Goal: Feedback & Contribution: Submit feedback/report problem

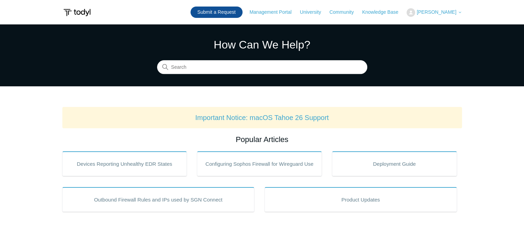
click at [237, 11] on link "Submit a Request" at bounding box center [217, 12] width 52 height 11
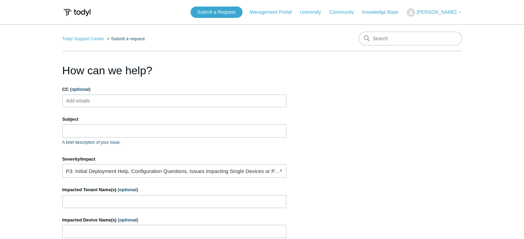
click at [99, 102] on input "CC (optional)" at bounding box center [83, 101] width 41 height 10
click at [92, 129] on input "Subject" at bounding box center [174, 130] width 224 height 13
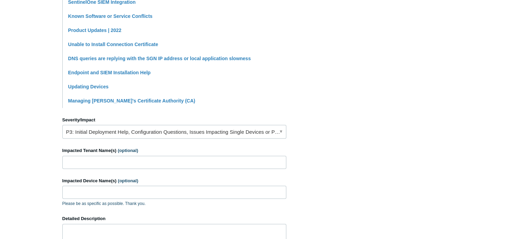
scroll to position [310, 0]
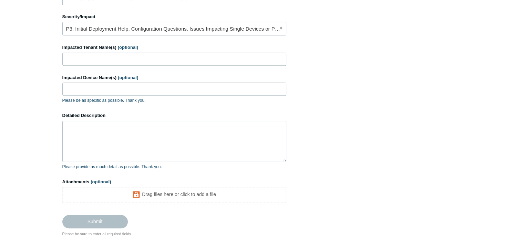
type input "Just updated [PERSON_NAME] Agent to latest version, Now SentinelOne Blocking It"
drag, startPoint x: 101, startPoint y: 128, endPoint x: 107, endPoint y: 181, distance: 53.4
click at [154, 157] on textarea "Detailed Description" at bounding box center [174, 141] width 224 height 41
click at [96, 181] on span "(optional)" at bounding box center [101, 182] width 20 height 5
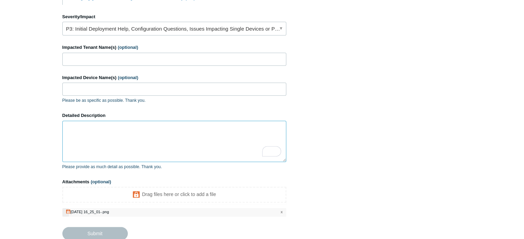
click at [111, 126] on textarea "Detailed Description" at bounding box center [174, 141] width 224 height 41
click at [146, 28] on link "P3: Initial Deployment Help, Configuration Questions, Issues Impacting Single D…" at bounding box center [174, 29] width 224 height 14
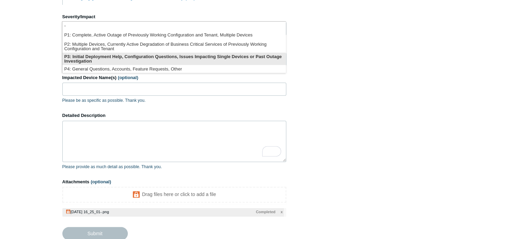
click at [154, 59] on li "P3: Initial Deployment Help, Configuration Questions, Issues Impacting Single D…" at bounding box center [173, 59] width 223 height 12
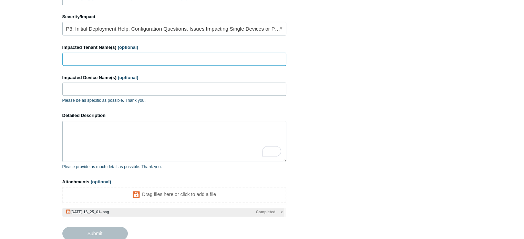
click at [116, 59] on input "Impacted Tenant Name(s) (optional)" at bounding box center [174, 59] width 224 height 13
type input "[PERSON_NAME]"
click at [113, 83] on input "Impacted Device Name(s) (optional)" at bounding box center [174, 89] width 224 height 13
drag, startPoint x: 149, startPoint y: 89, endPoint x: 33, endPoint y: 91, distance: 116.1
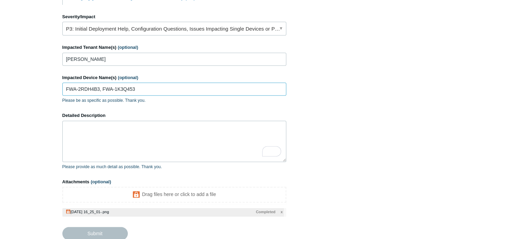
paste input "3XBF50"
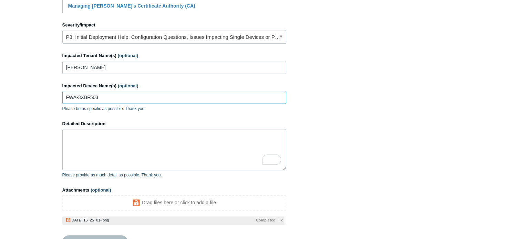
scroll to position [298, 0]
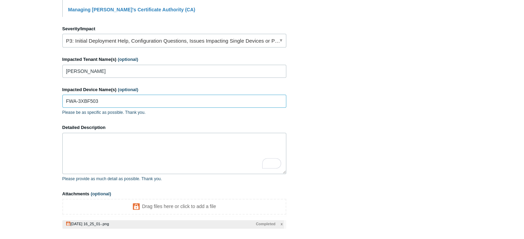
type input "FWA-3XBF503"
click at [137, 156] on textarea "Detailed Description" at bounding box center [174, 153] width 224 height 41
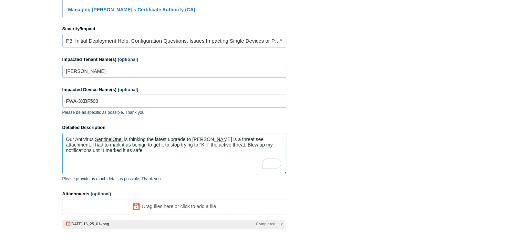
scroll to position [358, 0]
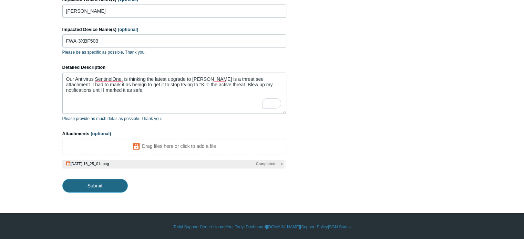
click at [111, 184] on input "Submit" at bounding box center [94, 186] width 65 height 14
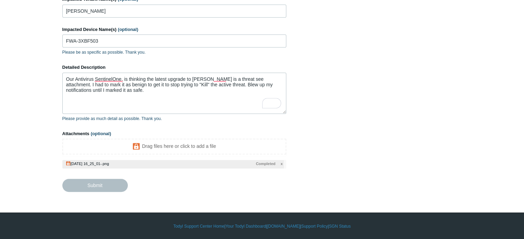
type textarea "Our Antivirus SentinelOne, is thinking the latest upgrade to [PERSON_NAME] is a…"
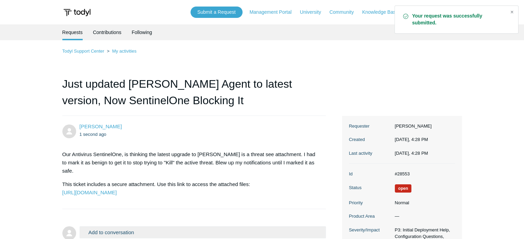
click at [511, 11] on div "Close" at bounding box center [512, 12] width 10 height 10
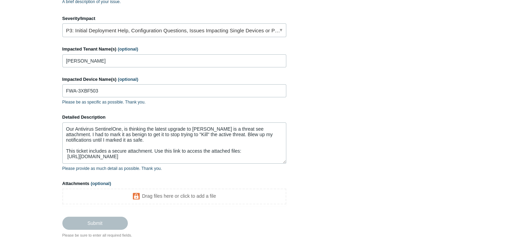
scroll to position [84, 0]
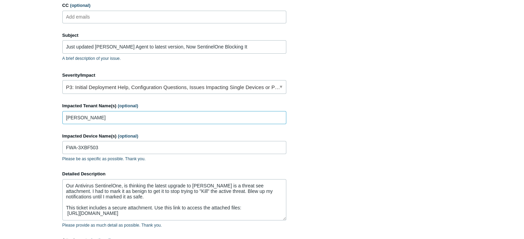
click at [234, 121] on input "[PERSON_NAME]" at bounding box center [174, 117] width 224 height 13
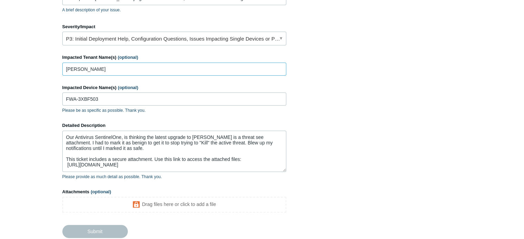
scroll to position [187, 0]
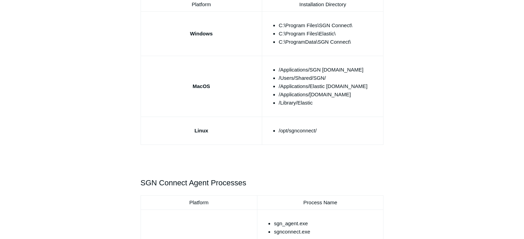
scroll to position [172, 0]
